Goal: Task Accomplishment & Management: Use online tool/utility

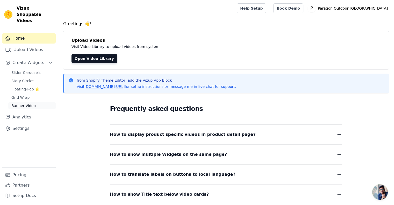
click at [28, 103] on span "Banner Video" at bounding box center [23, 105] width 24 height 5
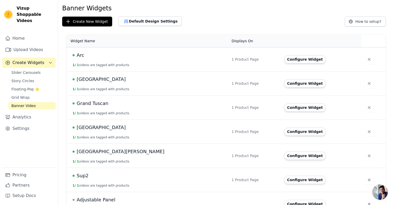
scroll to position [26, 0]
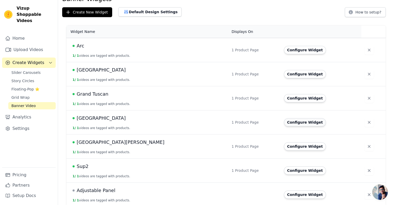
click at [294, 124] on button "Configure Widget" at bounding box center [305, 122] width 42 height 8
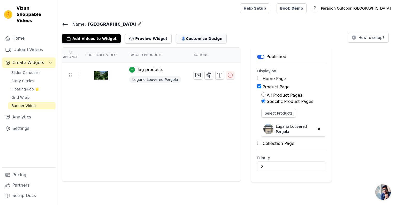
click at [185, 39] on button "Customize Design" at bounding box center [201, 38] width 51 height 9
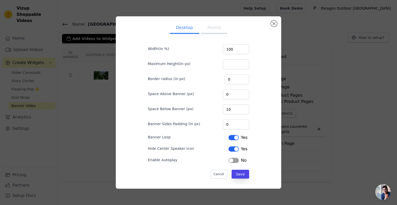
scroll to position [7, 0]
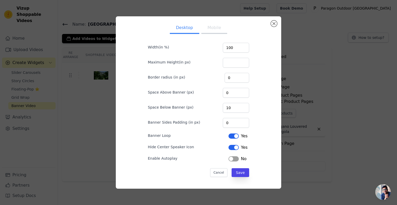
click at [215, 28] on button "Mobile" at bounding box center [215, 28] width 26 height 11
click at [191, 28] on button "Desktop" at bounding box center [185, 28] width 30 height 11
click at [276, 23] on button "Close modal" at bounding box center [274, 23] width 6 height 6
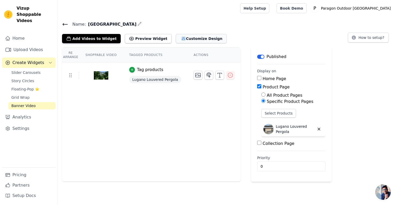
click at [177, 38] on button "Customize Design" at bounding box center [201, 38] width 51 height 9
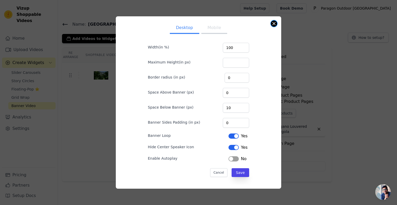
click at [275, 24] on button "Close modal" at bounding box center [274, 23] width 6 height 6
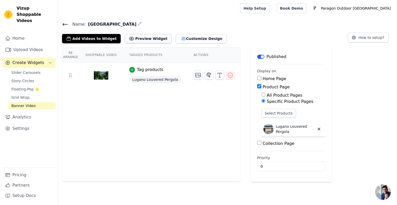
click at [148, 41] on button "Preview Widget" at bounding box center [148, 38] width 47 height 9
click at [197, 36] on button "Customize Design" at bounding box center [201, 38] width 51 height 9
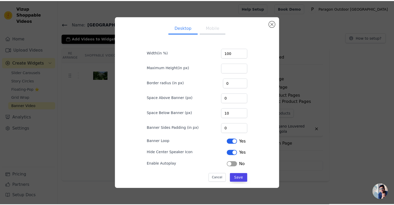
scroll to position [0, 0]
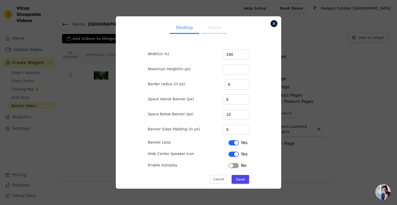
click at [272, 22] on button "Close modal" at bounding box center [274, 23] width 6 height 6
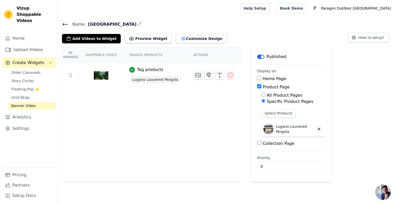
click at [381, 194] on span "Open chat" at bounding box center [384, 192] width 16 height 16
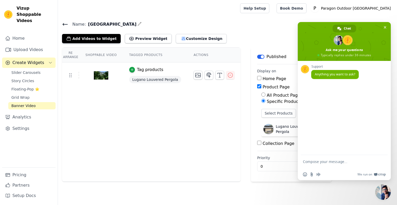
click at [321, 165] on textarea "Compose your message..." at bounding box center [338, 163] width 71 height 9
type textarea "how to remove sound from videos"
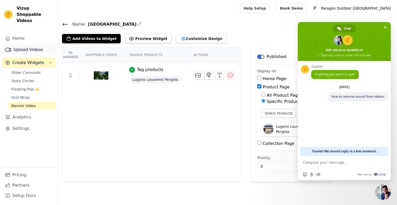
click at [33, 47] on link "Upload Videos" at bounding box center [29, 50] width 54 height 10
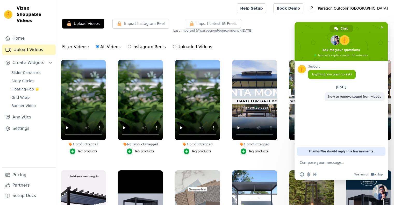
click at [276, 153] on div "1 product tagged Tag products" at bounding box center [254, 108] width 51 height 102
click at [20, 123] on link "Settings" at bounding box center [29, 128] width 54 height 10
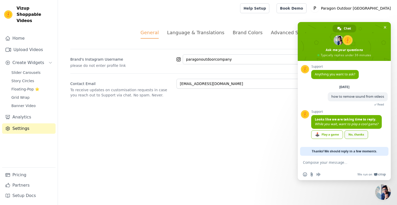
click at [359, 136] on div "No, thanks" at bounding box center [357, 134] width 24 height 9
